Goal: Task Accomplishment & Management: Use online tool/utility

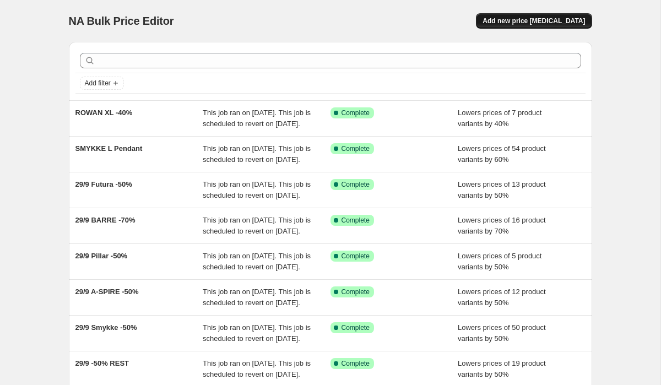
click at [544, 24] on span "Add new price [MEDICAL_DATA]" at bounding box center [534, 21] width 102 height 9
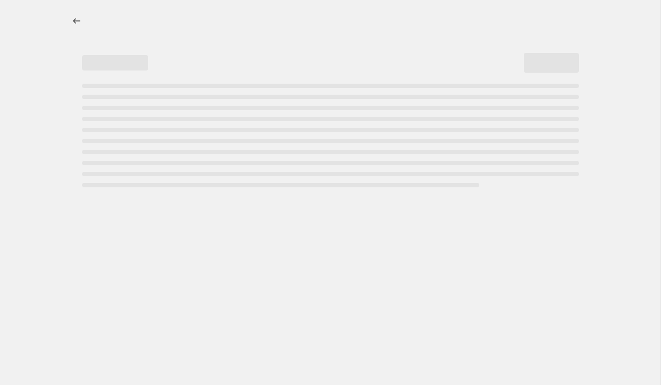
select select "percentage"
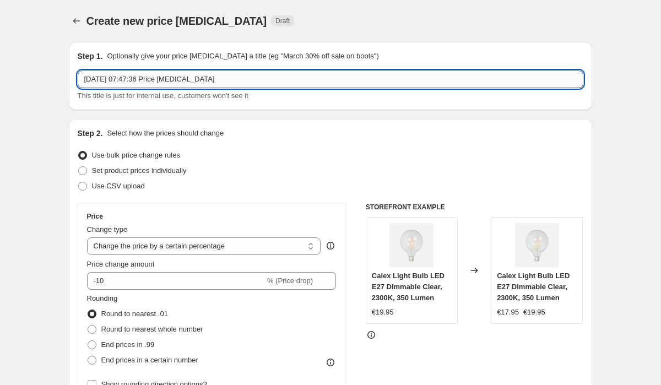
click at [225, 82] on input "[DATE] 07:47:36 Price [MEDICAL_DATA]" at bounding box center [331, 80] width 506 height 18
type input "Glow in a dome -50%"
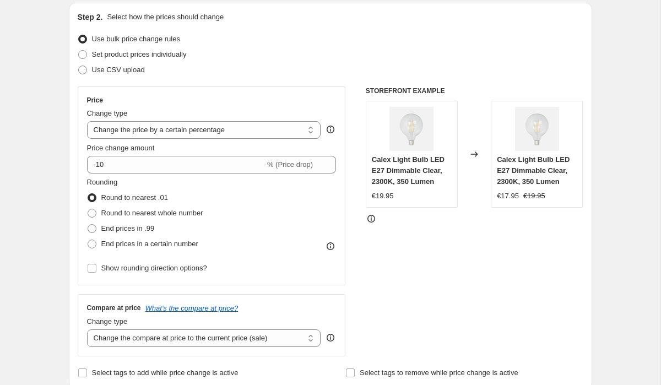
scroll to position [117, 0]
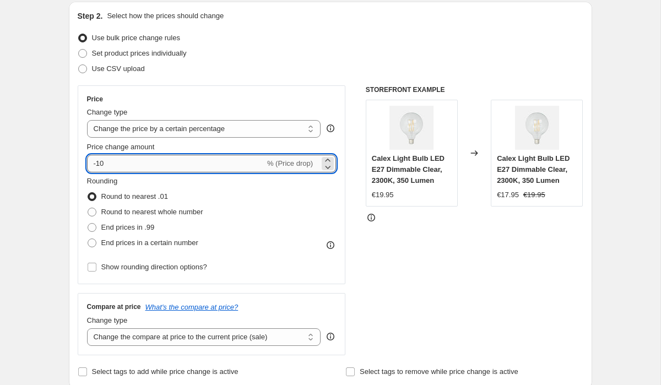
click at [132, 168] on input "-10" at bounding box center [176, 164] width 178 height 18
type input "-1"
type input "-40"
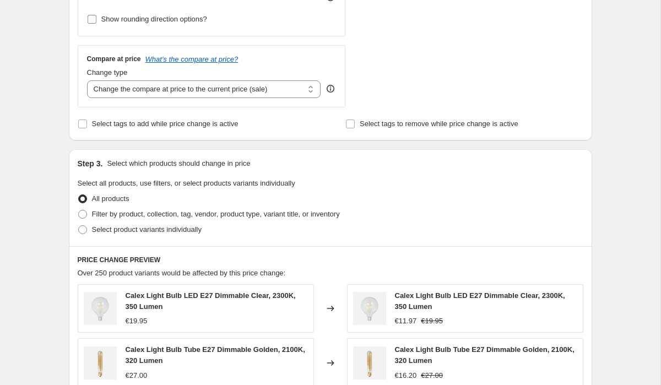
scroll to position [366, 0]
click at [127, 216] on span "Filter by product, collection, tag, vendor, product type, variant title, or inv…" at bounding box center [216, 213] width 248 height 8
click at [79, 210] on input "Filter by product, collection, tag, vendor, product type, variant title, or inv…" at bounding box center [78, 209] width 1 height 1
radio input "true"
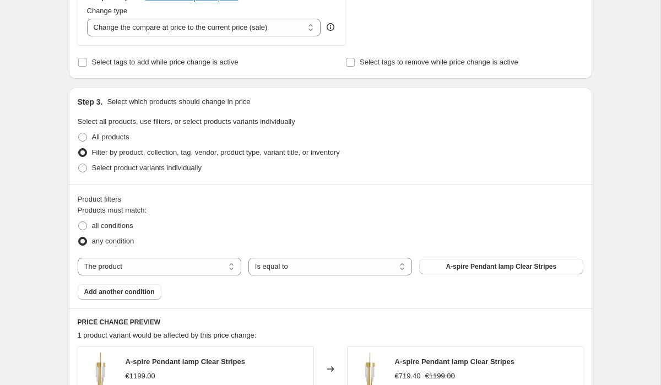
scroll to position [428, 0]
click at [230, 265] on select "The product The product's collection The product's tag The product's vendor The…" at bounding box center [160, 266] width 164 height 18
select select "collection"
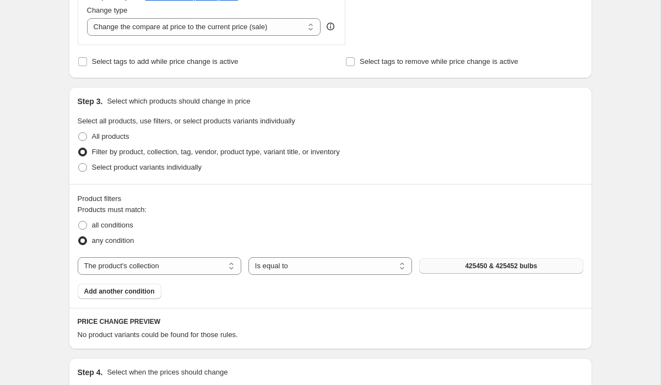
click at [432, 267] on button "425450 & 425452 bulbs" at bounding box center [501, 265] width 164 height 15
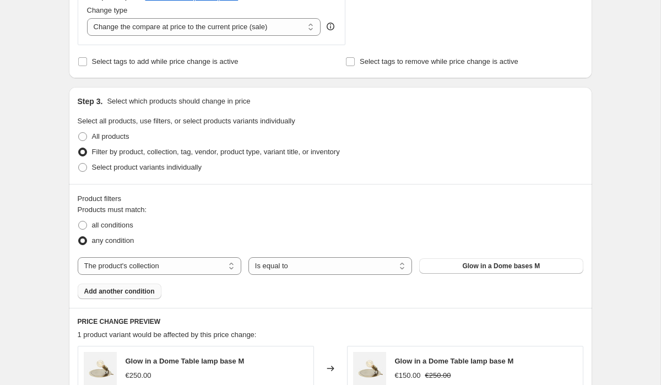
click at [136, 295] on span "Add another condition" at bounding box center [119, 291] width 71 height 9
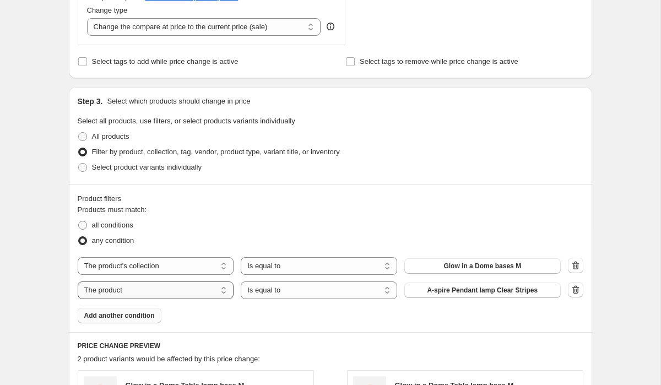
click at [226, 292] on select "The product The product's collection The product's tag The product's vendor The…" at bounding box center [156, 291] width 156 height 18
select select "collection"
click at [463, 290] on span "425450 & 425452 bulbs" at bounding box center [482, 290] width 72 height 9
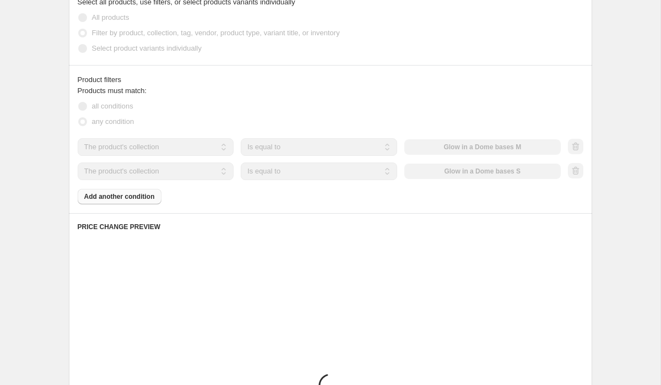
scroll to position [548, 0]
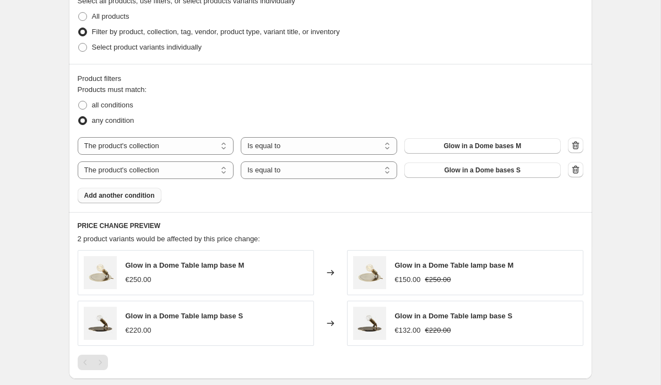
click at [134, 193] on span "Add another condition" at bounding box center [119, 195] width 71 height 9
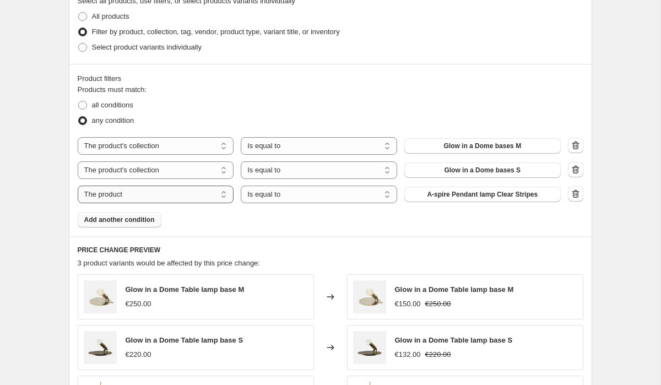
click at [147, 196] on select "The product The product's collection The product's tag The product's vendor The…" at bounding box center [156, 195] width 156 height 18
select select "collection"
click at [454, 194] on span "425450 & 425452 bulbs" at bounding box center [482, 194] width 72 height 9
click at [128, 222] on span "Add another condition" at bounding box center [119, 219] width 71 height 9
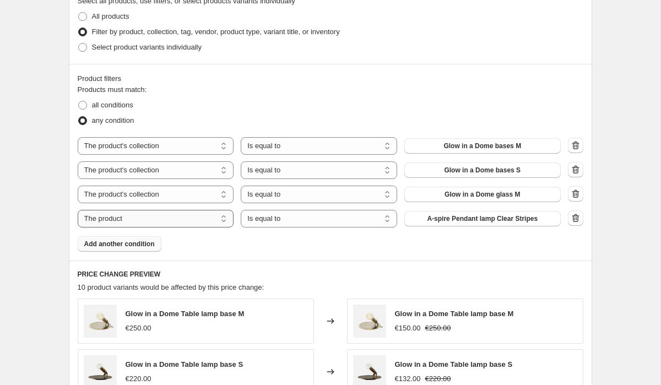
click at [218, 217] on select "The product The product's collection The product's tag The product's vendor The…" at bounding box center [156, 219] width 156 height 18
select select "collection"
click at [473, 216] on span "425450 & 425452 bulbs" at bounding box center [482, 218] width 72 height 9
click at [579, 219] on icon "button" at bounding box center [575, 218] width 11 height 11
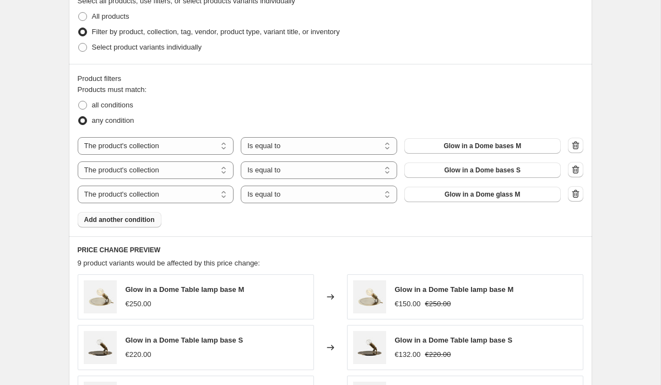
click at [129, 217] on span "Add another condition" at bounding box center [119, 219] width 71 height 9
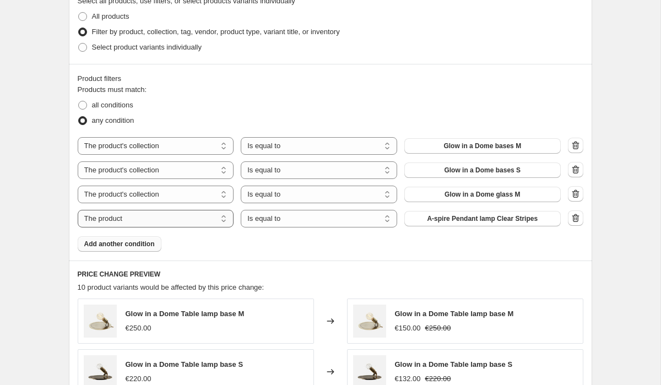
click at [189, 222] on select "The product The product's collection The product's tag The product's vendor The…" at bounding box center [156, 219] width 156 height 18
click at [181, 218] on select "The product The product's collection The product's tag The product's vendor The…" at bounding box center [156, 219] width 156 height 18
select select "collection"
click at [453, 221] on span "425450 & 425452 bulbs" at bounding box center [482, 218] width 72 height 9
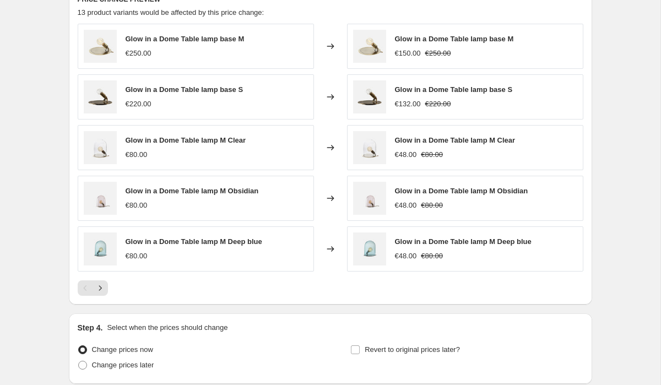
scroll to position [913, 0]
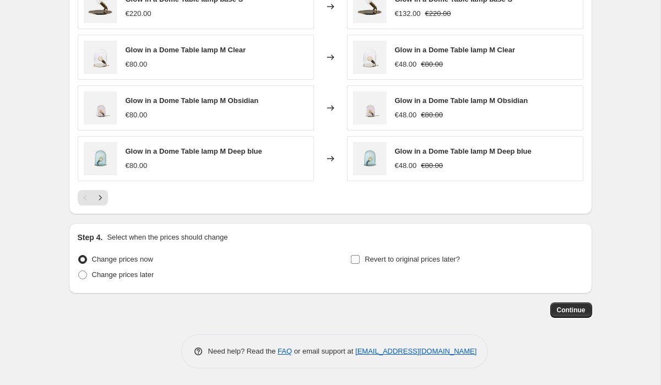
click at [454, 258] on span "Revert to original prices later?" at bounding box center [412, 259] width 95 height 8
click at [360, 258] on input "Revert to original prices later?" at bounding box center [355, 259] width 9 height 9
checkbox input "true"
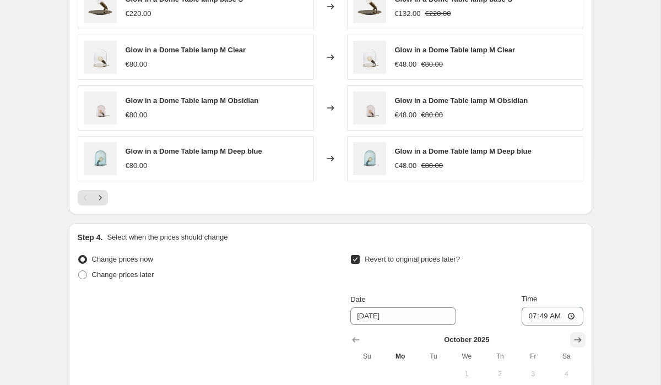
click at [579, 342] on icon "Show next month, November 2025" at bounding box center [578, 339] width 11 height 11
click at [579, 342] on icon "Show next month, January 2026" at bounding box center [578, 339] width 11 height 11
click at [500, 373] on span "1" at bounding box center [500, 374] width 24 height 9
type input "[DATE]"
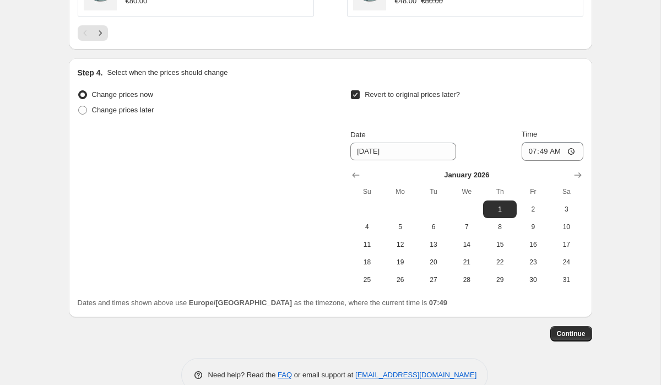
scroll to position [1090, 0]
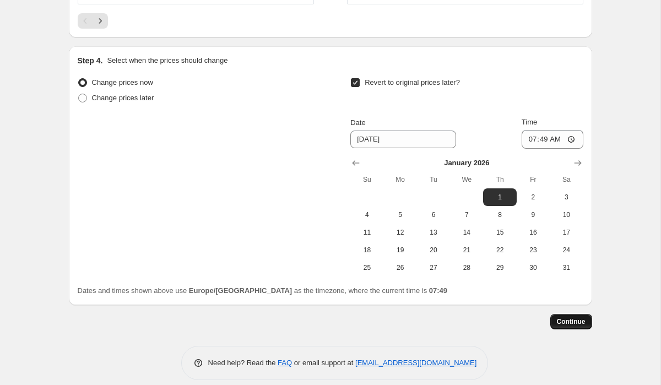
click at [566, 324] on span "Continue" at bounding box center [571, 321] width 29 height 9
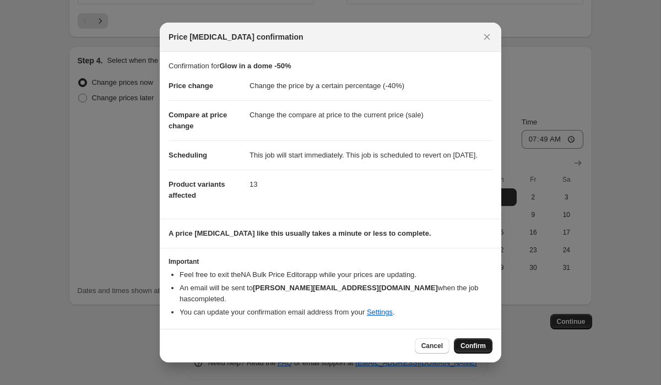
click at [471, 348] on span "Confirm" at bounding box center [473, 346] width 25 height 9
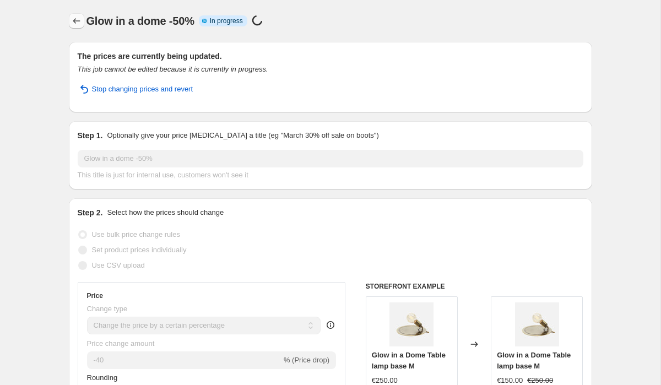
click at [78, 23] on icon "Price change jobs" at bounding box center [76, 20] width 11 height 11
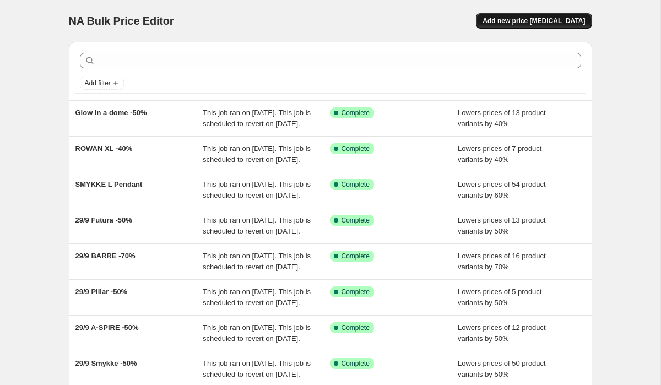
click at [523, 17] on span "Add new price [MEDICAL_DATA]" at bounding box center [534, 21] width 102 height 9
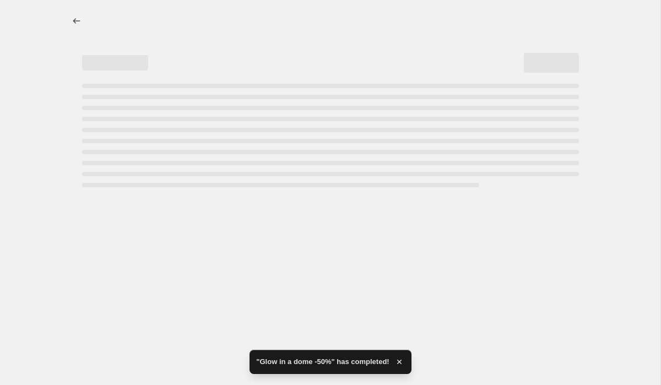
select select "percentage"
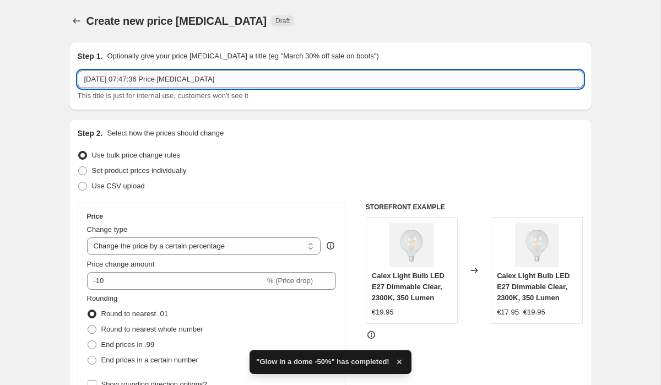
click at [239, 82] on input "[DATE] 07:47:36 Price [MEDICAL_DATA]" at bounding box center [331, 80] width 506 height 18
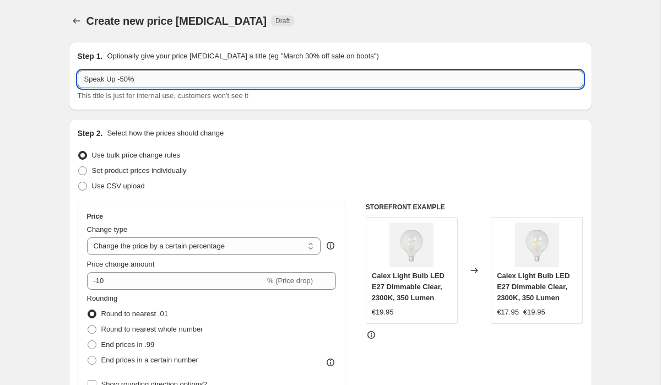
type input "Speak Up -50%"
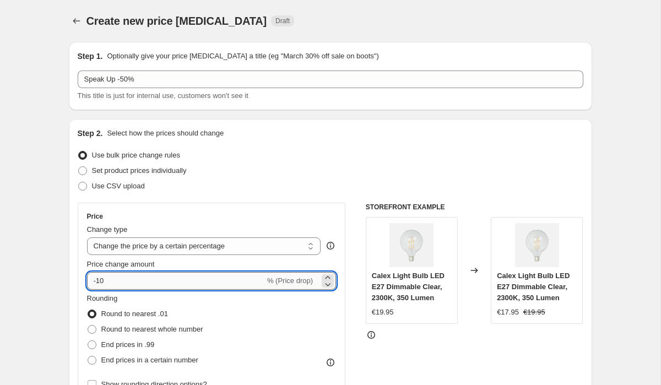
click at [153, 276] on input "-10" at bounding box center [176, 281] width 178 height 18
type input "-1"
type input "-50"
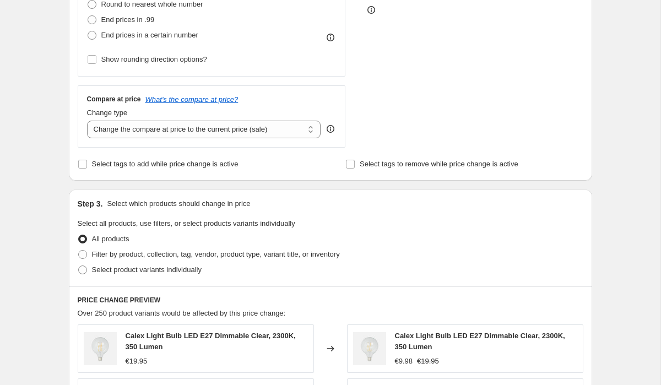
scroll to position [339, 0]
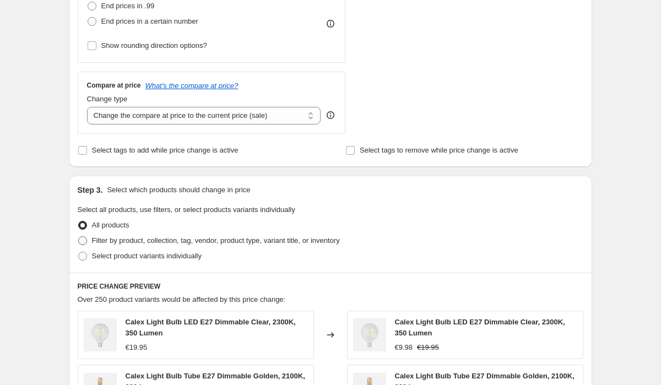
click at [190, 240] on span "Filter by product, collection, tag, vendor, product type, variant title, or inv…" at bounding box center [216, 240] width 248 height 8
click at [79, 237] on input "Filter by product, collection, tag, vendor, product type, variant title, or inv…" at bounding box center [78, 236] width 1 height 1
radio input "true"
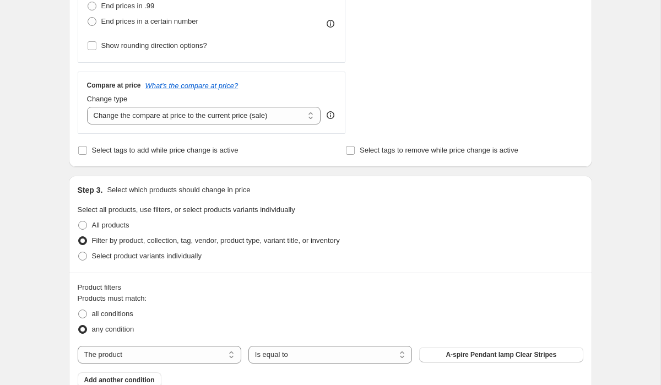
click at [190, 240] on span "Filter by product, collection, tag, vendor, product type, variant title, or inv…" at bounding box center [216, 240] width 248 height 8
click at [79, 237] on input "Filter by product, collection, tag, vendor, product type, variant title, or inv…" at bounding box center [78, 236] width 1 height 1
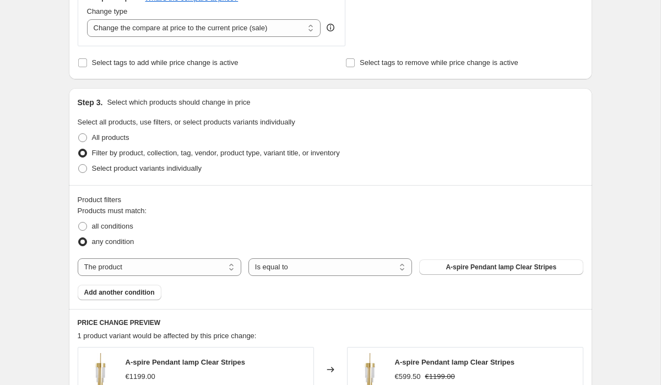
scroll to position [428, 0]
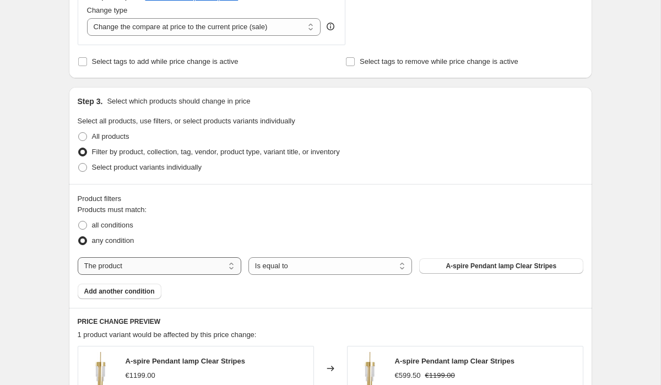
click at [220, 268] on select "The product The product's collection The product's tag The product's vendor The…" at bounding box center [160, 266] width 164 height 18
select select "collection"
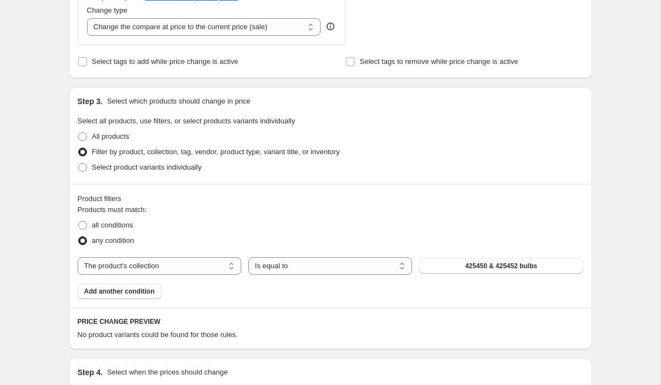
click at [480, 269] on span "425450 & 425452 bulbs" at bounding box center [501, 266] width 72 height 9
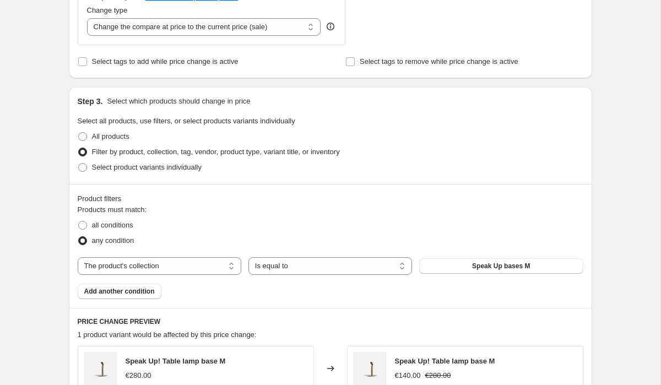
click at [128, 290] on span "Add another condition" at bounding box center [119, 291] width 71 height 9
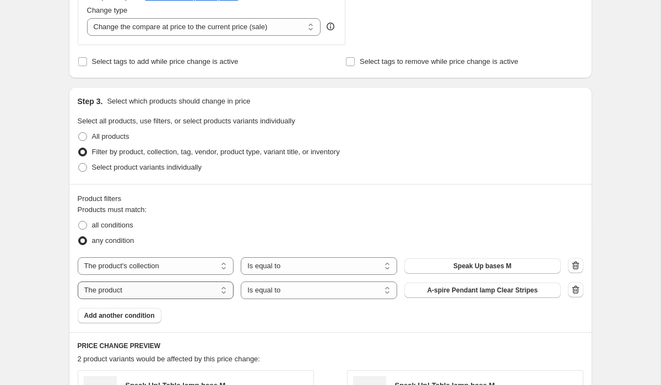
click at [218, 288] on select "The product The product's collection The product's tag The product's vendor The…" at bounding box center [156, 291] width 156 height 18
select select "collection"
click at [452, 292] on span "425450 & 425452 bulbs" at bounding box center [482, 290] width 72 height 9
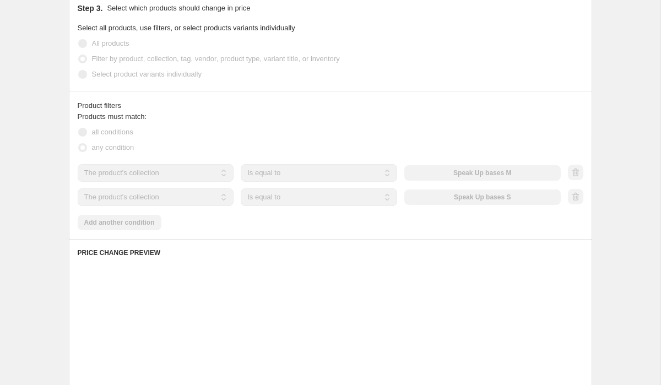
scroll to position [541, 0]
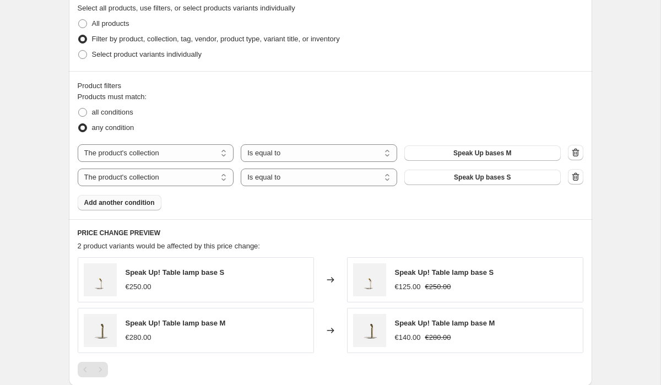
click at [141, 203] on span "Add another condition" at bounding box center [119, 202] width 71 height 9
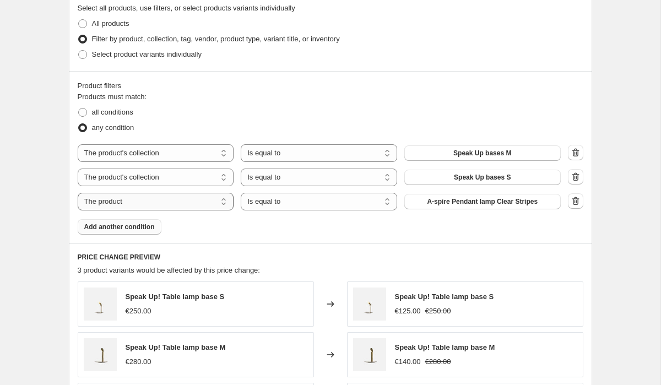
click at [222, 201] on select "The product The product's collection The product's tag The product's vendor The…" at bounding box center [156, 202] width 156 height 18
select select "collection"
click at [453, 206] on button "425450 & 425452 bulbs" at bounding box center [482, 201] width 156 height 15
click at [143, 231] on button "Add another condition" at bounding box center [120, 226] width 84 height 15
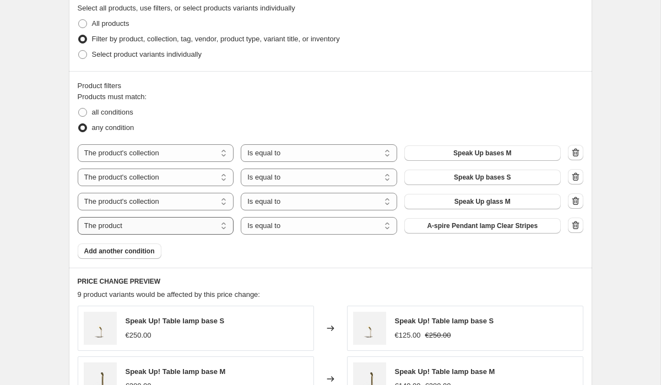
click at [195, 230] on select "The product The product's collection The product's tag The product's vendor The…" at bounding box center [156, 226] width 156 height 18
select select "collection"
click at [462, 227] on span "425450 & 425452 bulbs" at bounding box center [482, 226] width 72 height 9
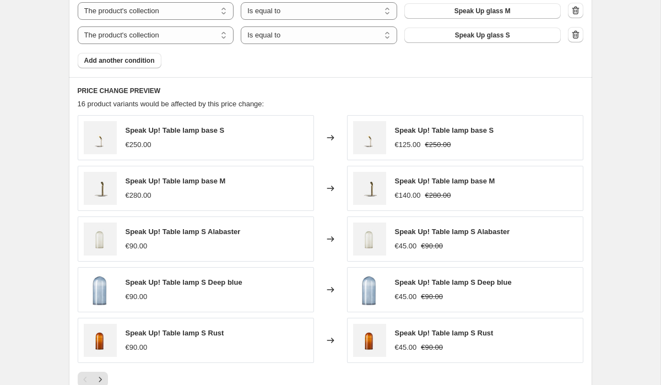
scroll to position [913, 0]
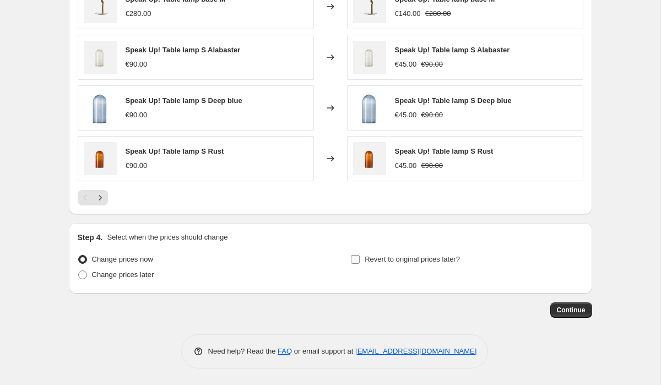
click at [401, 258] on span "Revert to original prices later?" at bounding box center [412, 259] width 95 height 8
click at [360, 258] on input "Revert to original prices later?" at bounding box center [355, 259] width 9 height 9
checkbox input "true"
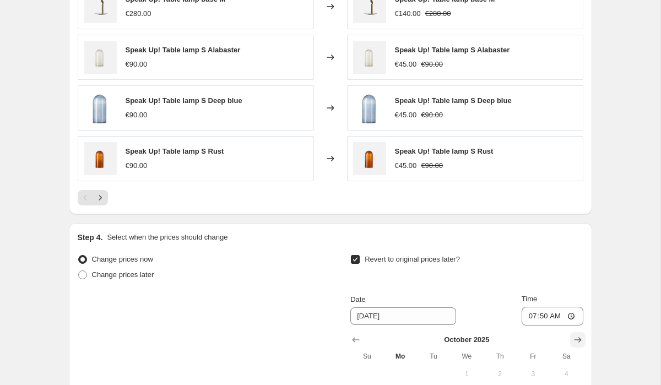
click at [578, 340] on icon "Show next month, November 2025" at bounding box center [577, 340] width 7 height 6
click at [578, 340] on icon "Show next month, December 2025" at bounding box center [577, 340] width 7 height 6
click at [506, 373] on span "1" at bounding box center [500, 374] width 24 height 9
type input "[DATE]"
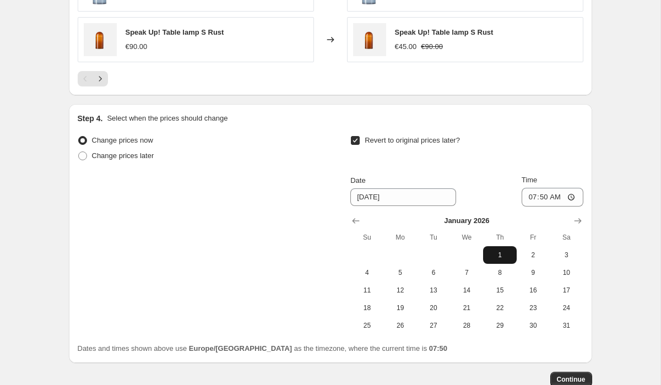
scroll to position [1102, 0]
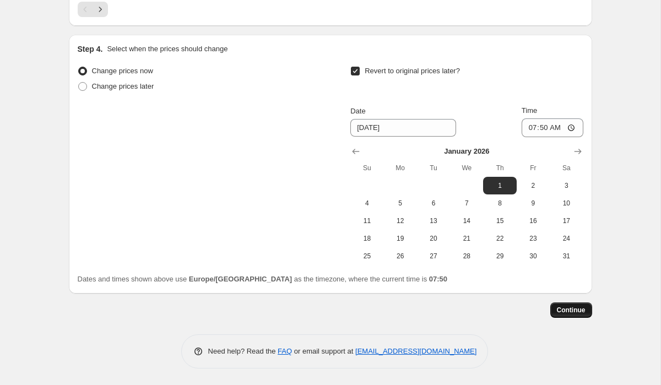
click at [574, 306] on span "Continue" at bounding box center [571, 310] width 29 height 9
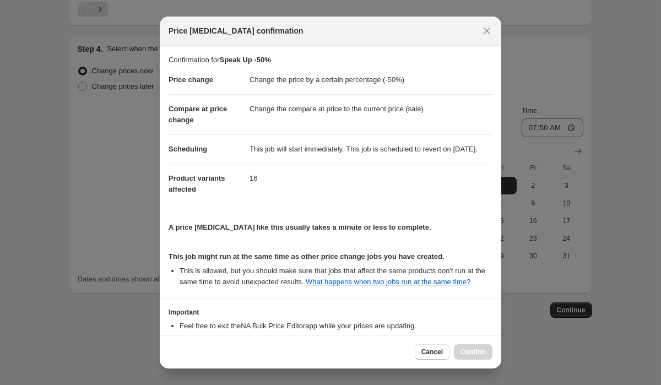
scroll to position [101, 0]
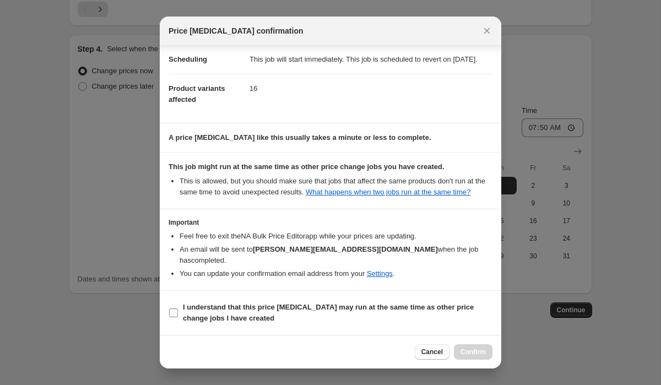
click at [452, 306] on b "I understand that this price [MEDICAL_DATA] may run at the same time as other p…" at bounding box center [328, 312] width 291 height 19
click at [178, 309] on input "I understand that this price [MEDICAL_DATA] may run at the same time as other p…" at bounding box center [173, 313] width 9 height 9
checkbox input "true"
click at [478, 350] on span "Confirm" at bounding box center [473, 352] width 25 height 9
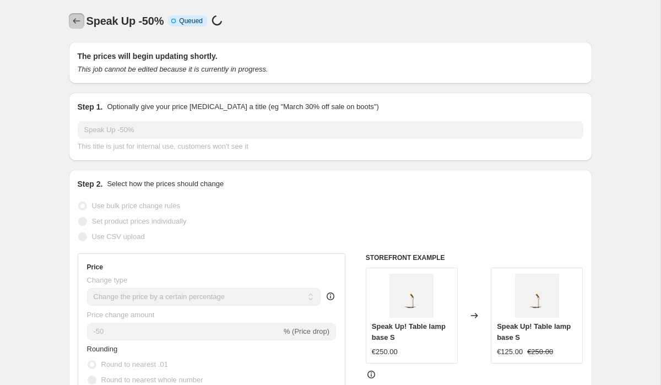
click at [77, 23] on icon "Price change jobs" at bounding box center [76, 20] width 11 height 11
